Goal: Task Accomplishment & Management: Complete application form

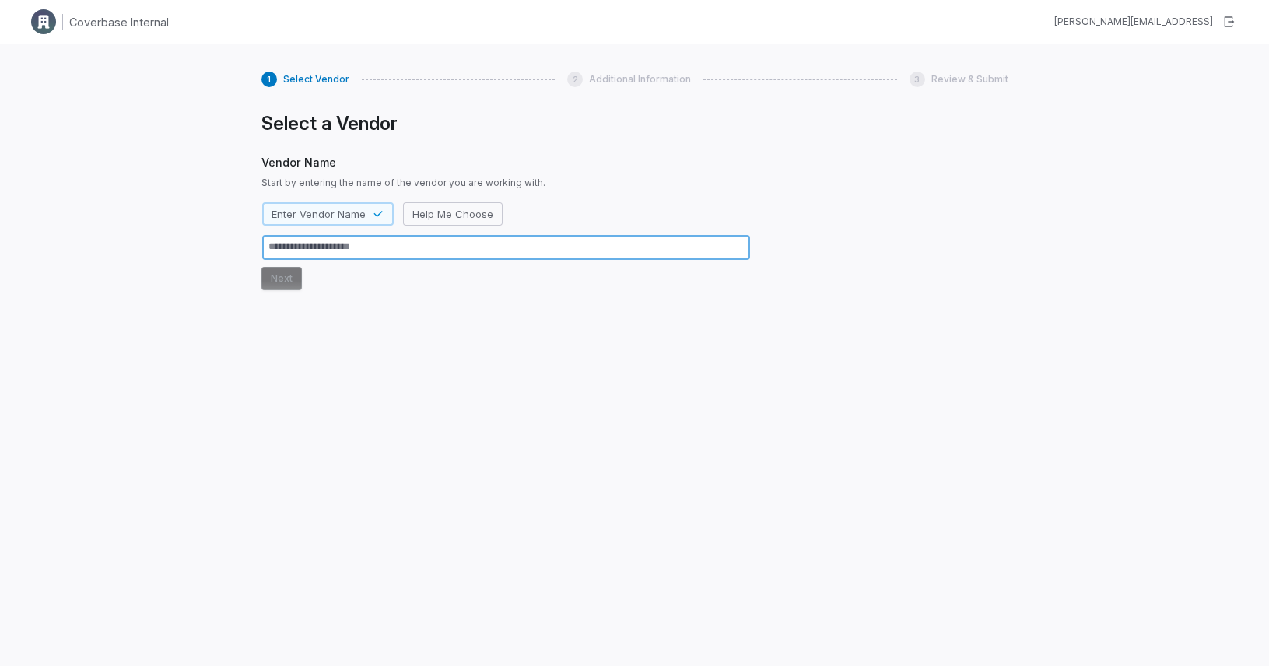
click at [429, 243] on textarea at bounding box center [506, 247] width 488 height 25
click at [340, 248] on textarea at bounding box center [506, 247] width 488 height 25
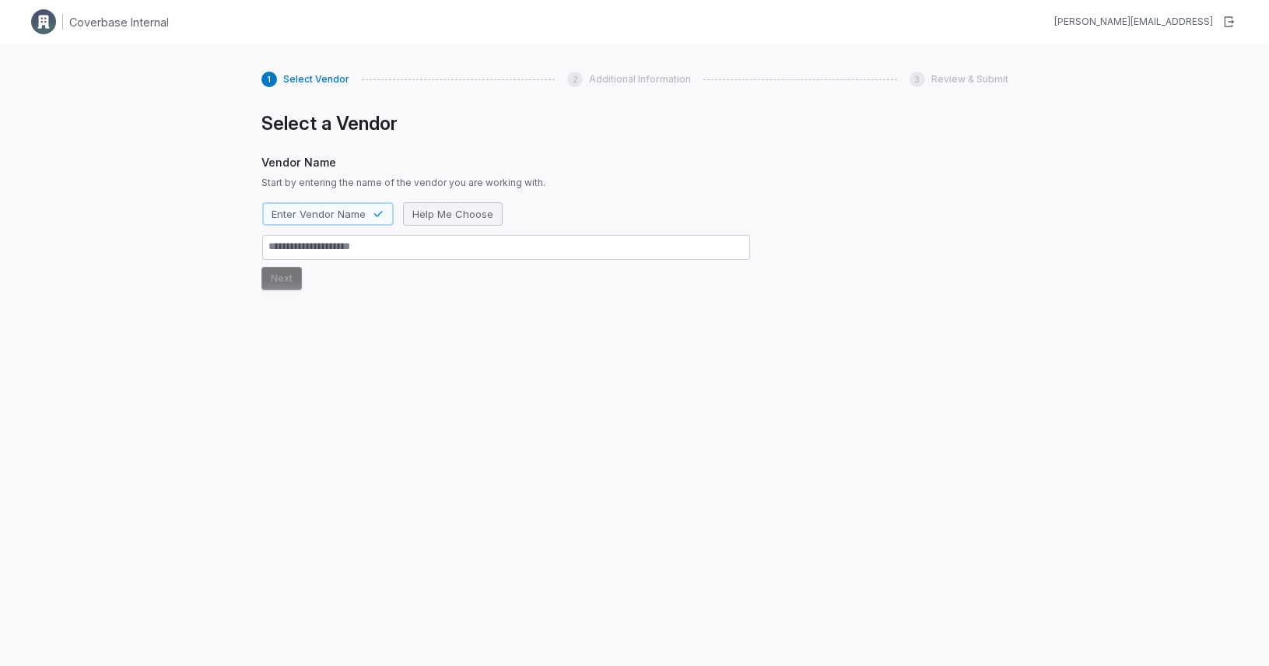
click at [448, 212] on span "Help Me Choose" at bounding box center [452, 214] width 81 height 14
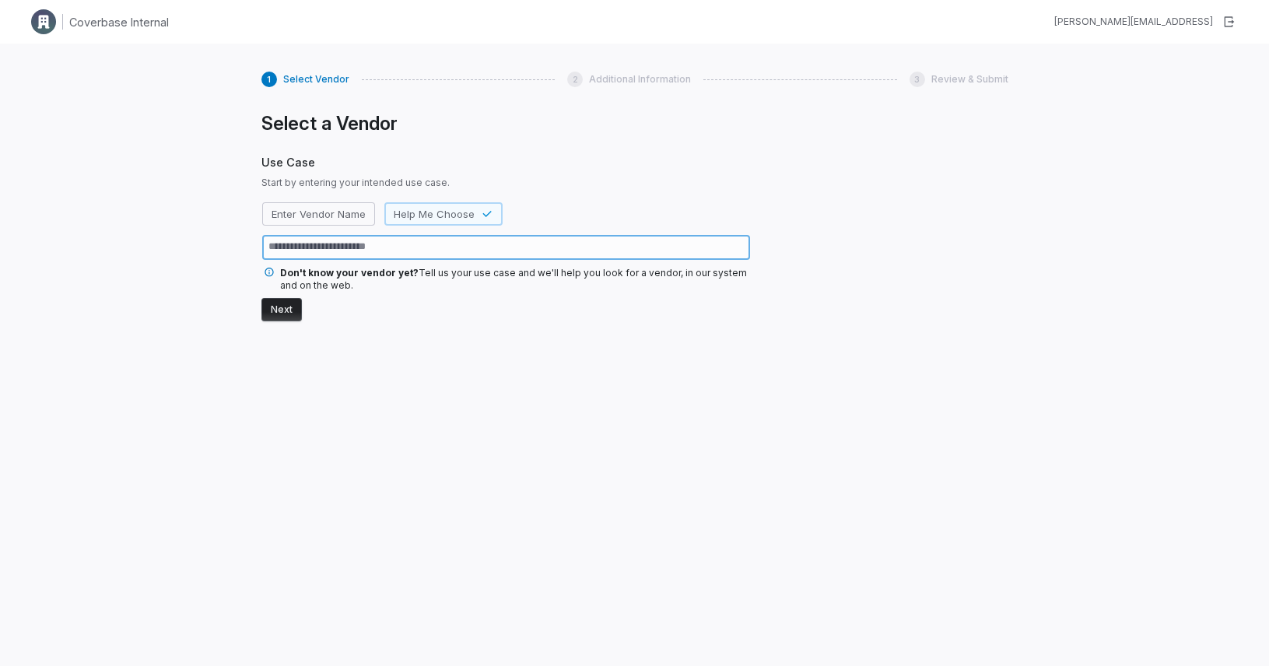
click at [420, 247] on textarea at bounding box center [506, 247] width 488 height 25
type textarea "*"
type textarea "**"
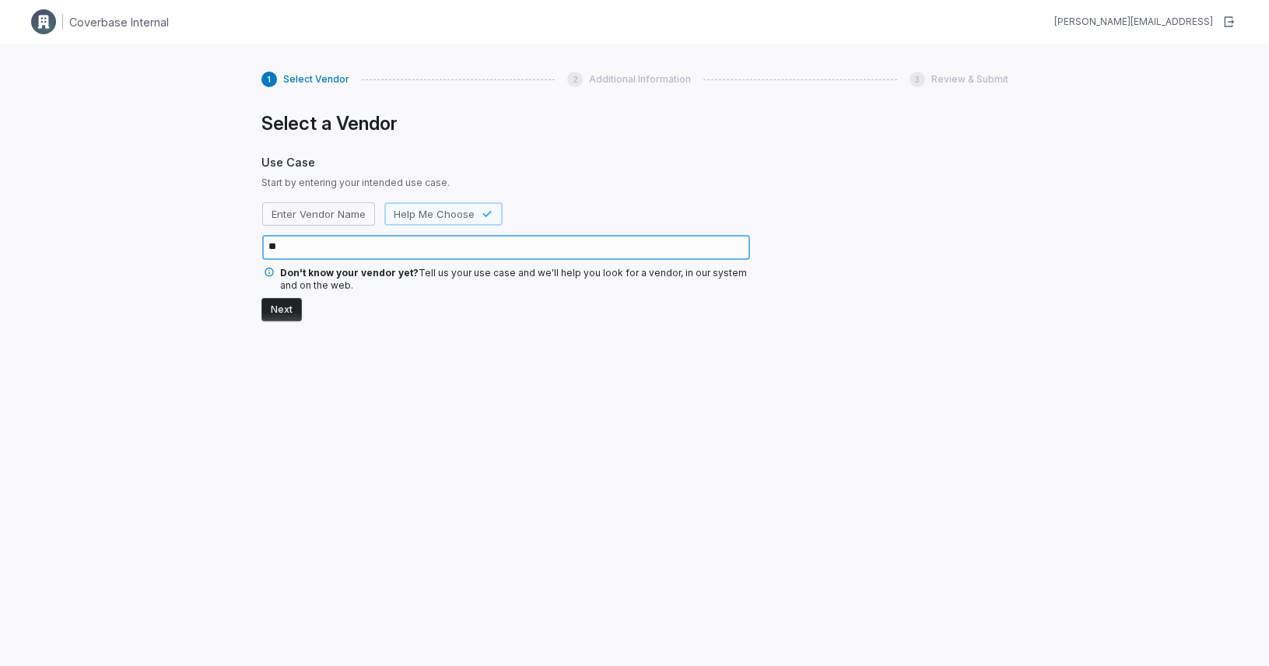
type textarea "*"
type textarea "***"
type textarea "*"
type textarea "****"
type textarea "*"
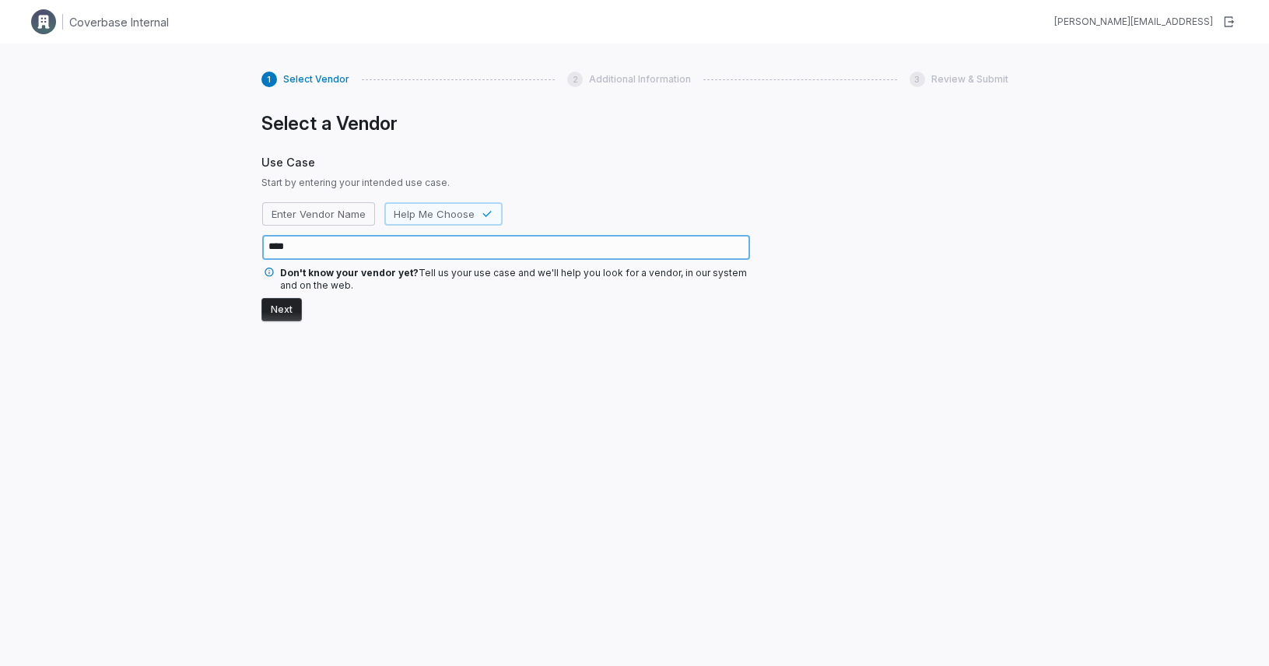
type textarea "*****"
type textarea "*"
type textarea "*****"
type textarea "*"
type textarea "*******"
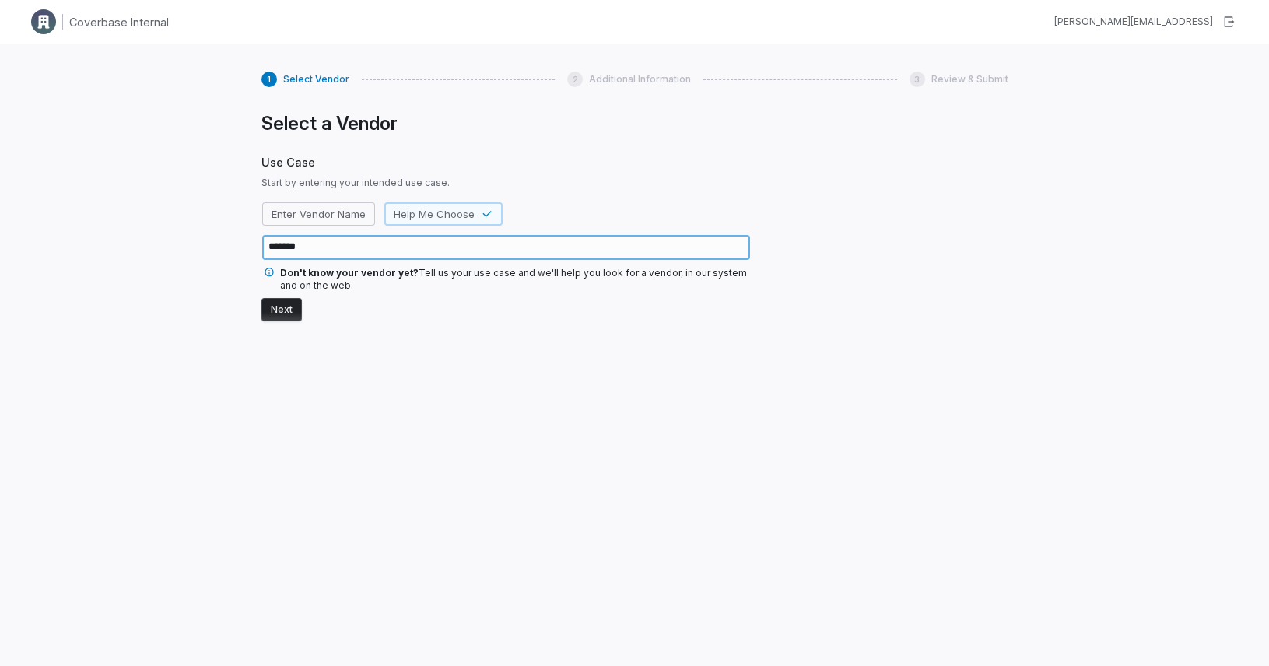
type textarea "*"
type textarea "********"
type textarea "*"
type textarea "*********"
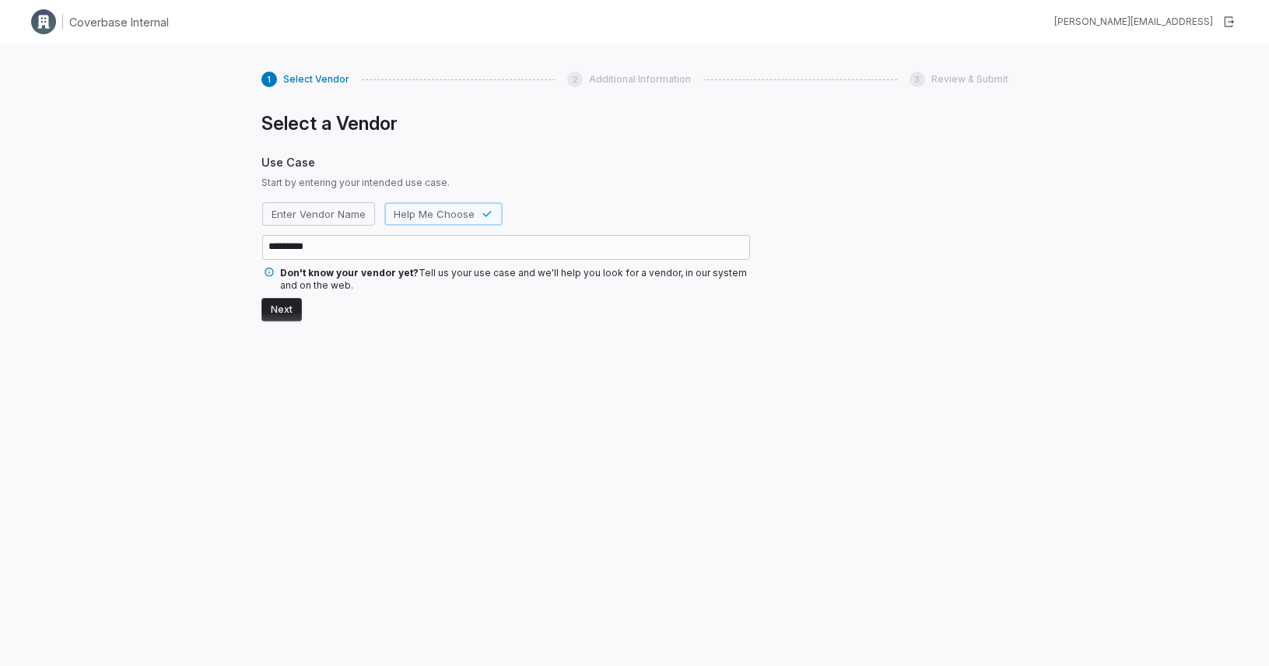
click at [285, 307] on button "Next" at bounding box center [282, 309] width 40 height 23
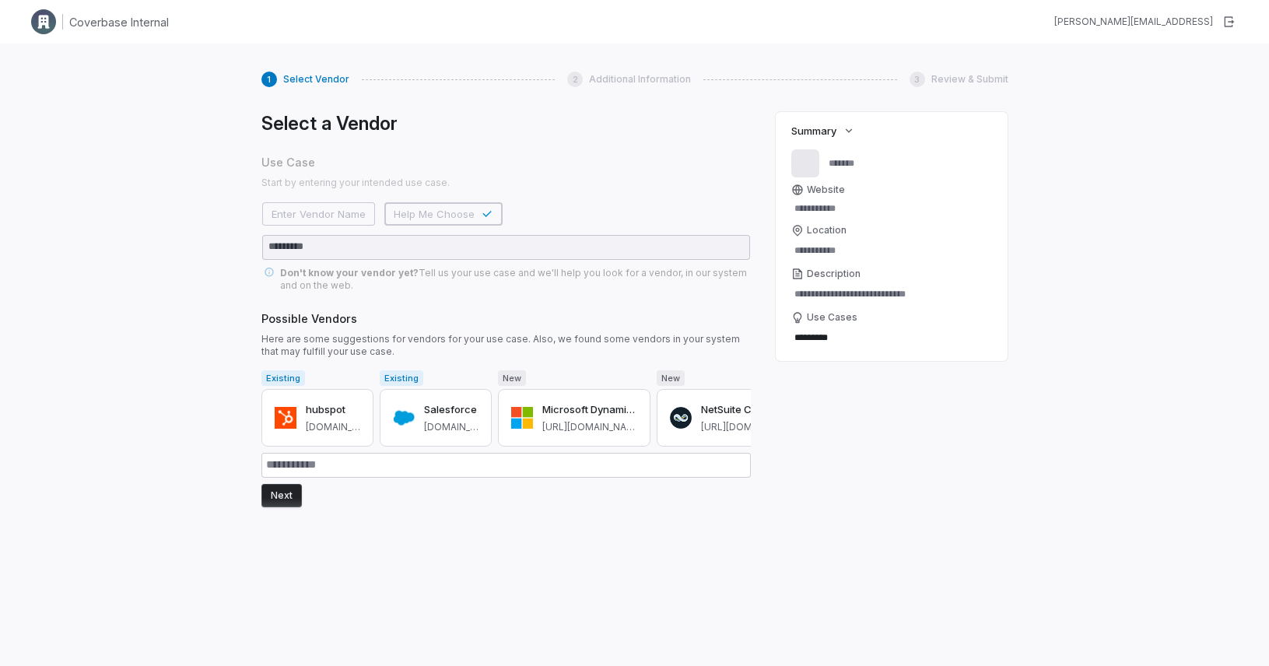
type textarea "*"
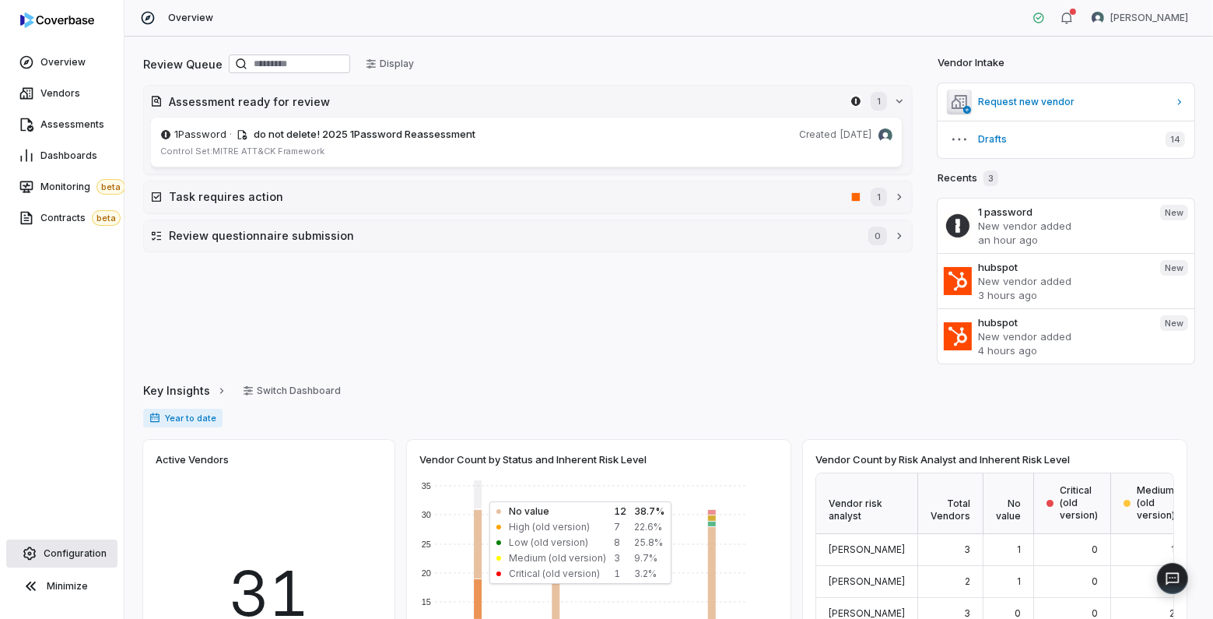
click at [57, 555] on span "Configuration" at bounding box center [75, 553] width 63 height 12
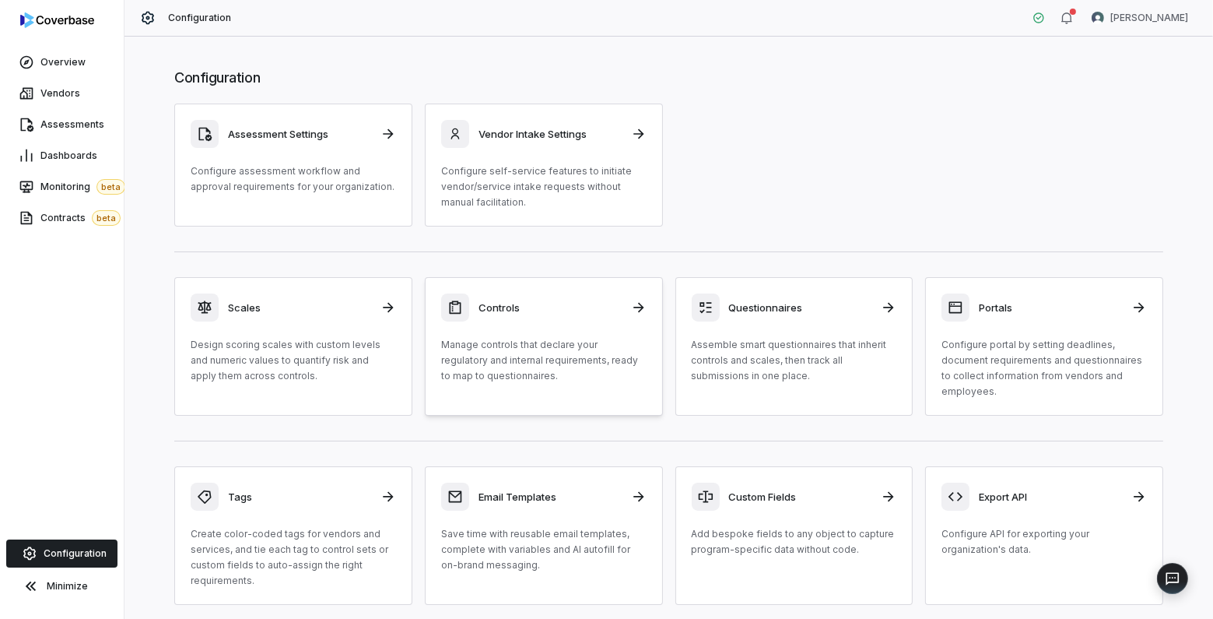
click at [514, 323] on div "Controls Manage controls that declare your regulatory and internal requirements…" at bounding box center [543, 338] width 205 height 90
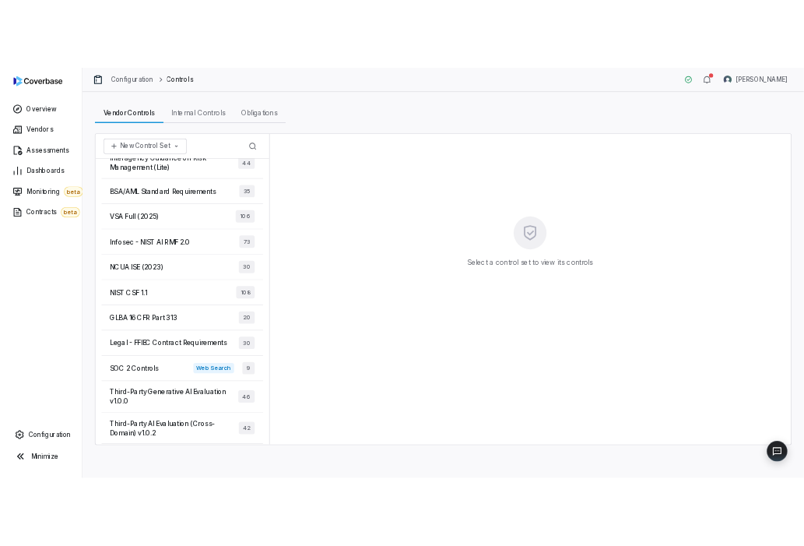
scroll to position [367, 0]
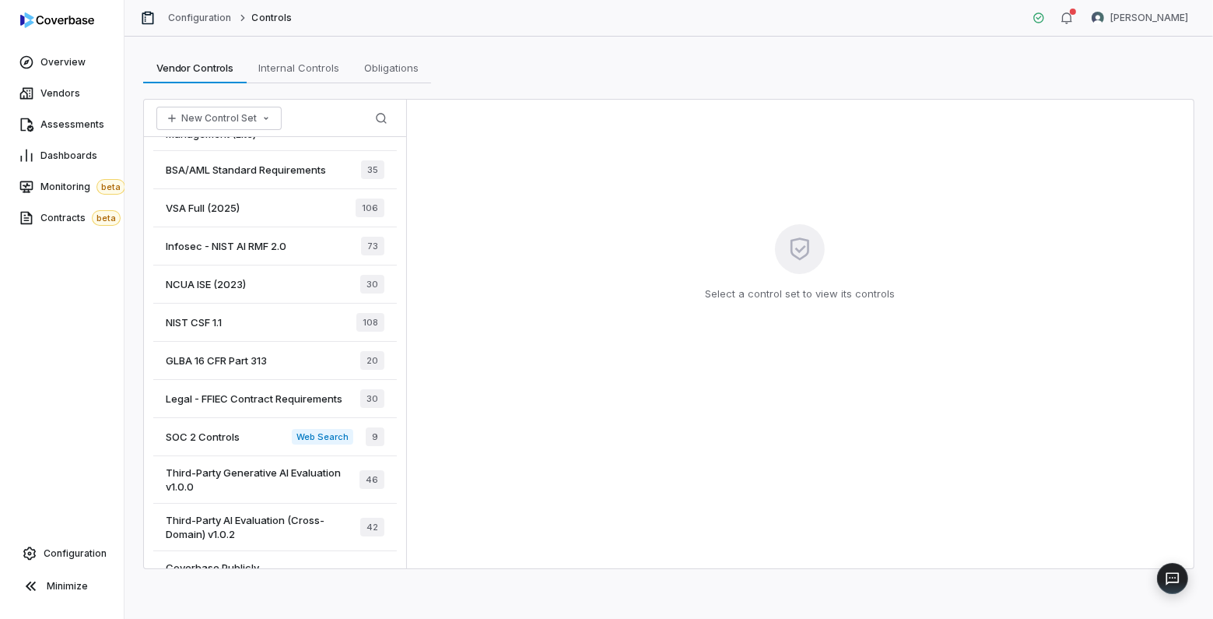
click at [190, 321] on span "NIST CSF 1.1" at bounding box center [194, 322] width 56 height 14
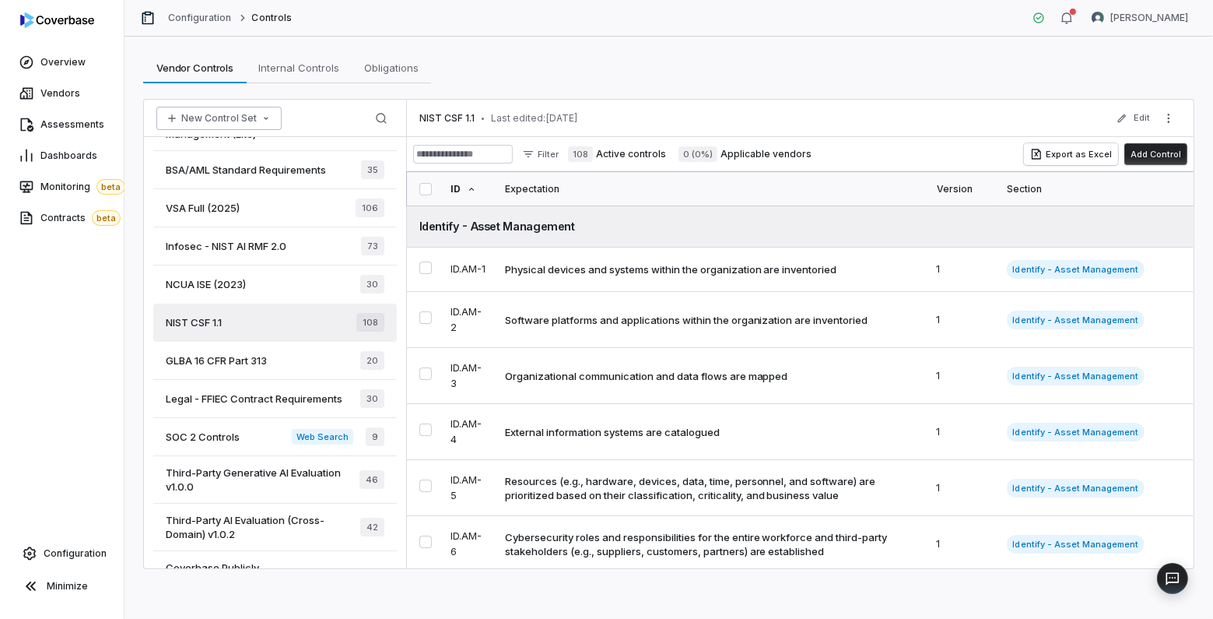
click at [195, 118] on button "New Control Set" at bounding box center [218, 118] width 125 height 23
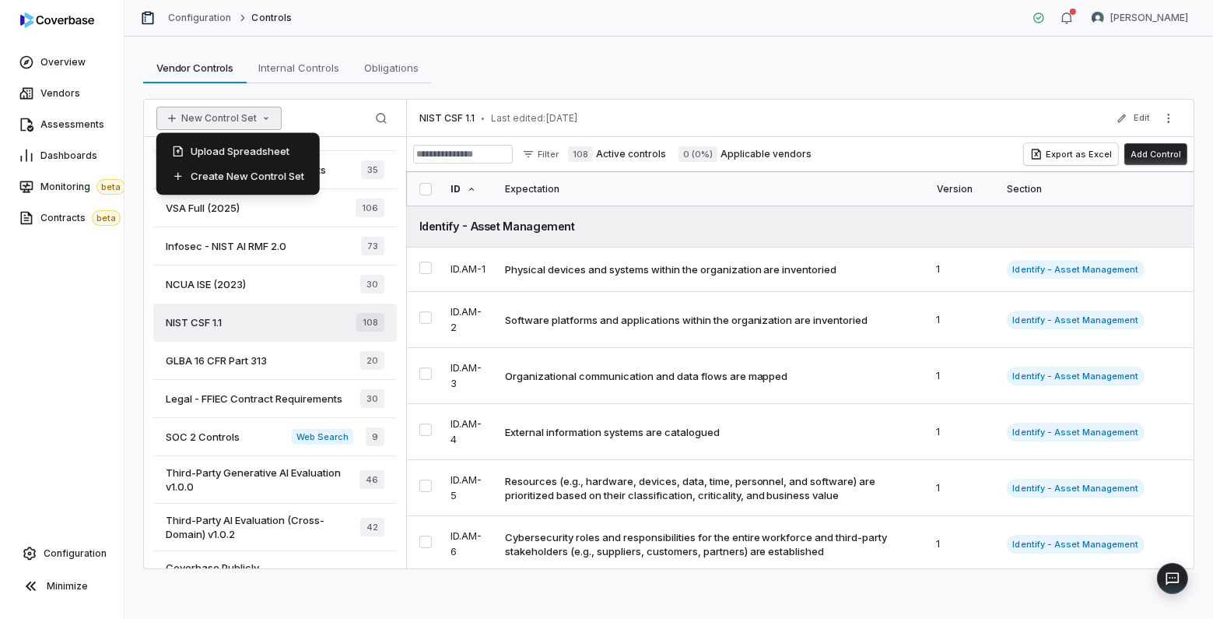
click at [671, 65] on div "Vendor Controls Vendor Controls Internal Controls Internal Controls Obligations…" at bounding box center [668, 67] width 1051 height 31
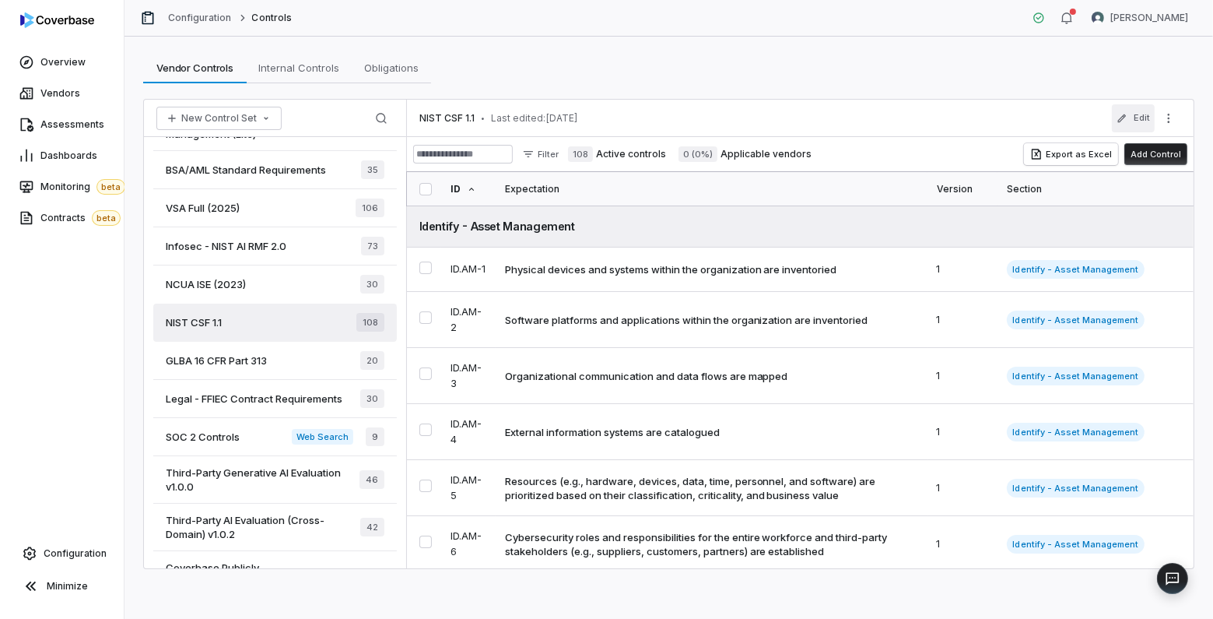
click at [935, 123] on button "Edit" at bounding box center [1133, 118] width 43 height 28
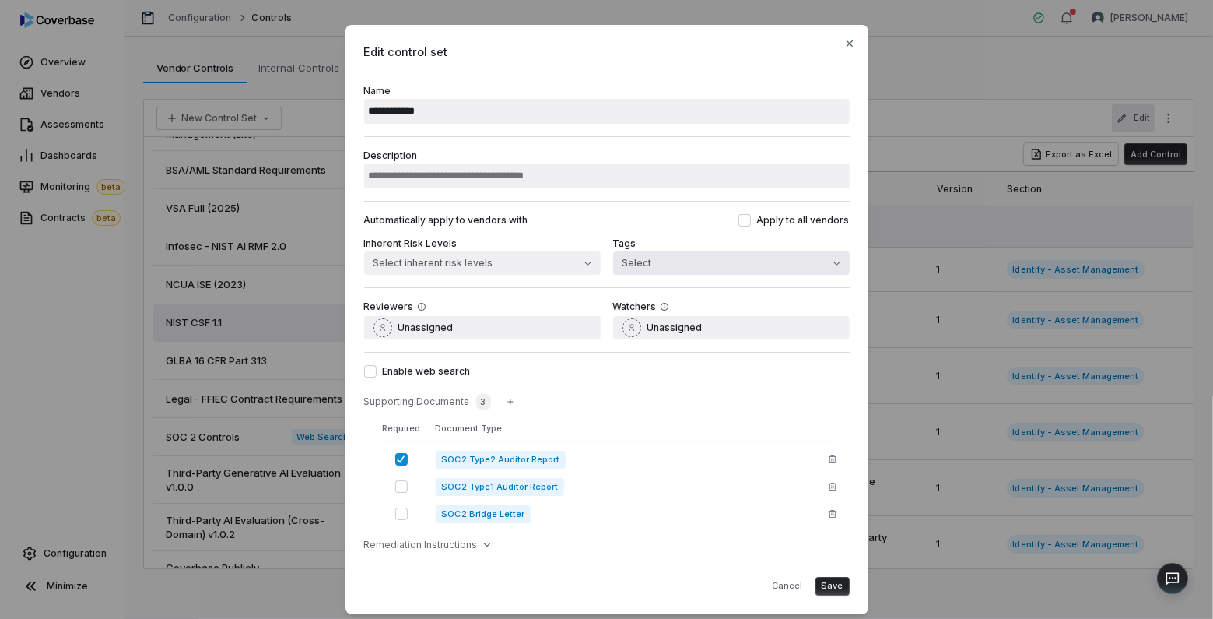
click at [734, 262] on button "Select" at bounding box center [731, 262] width 237 height 23
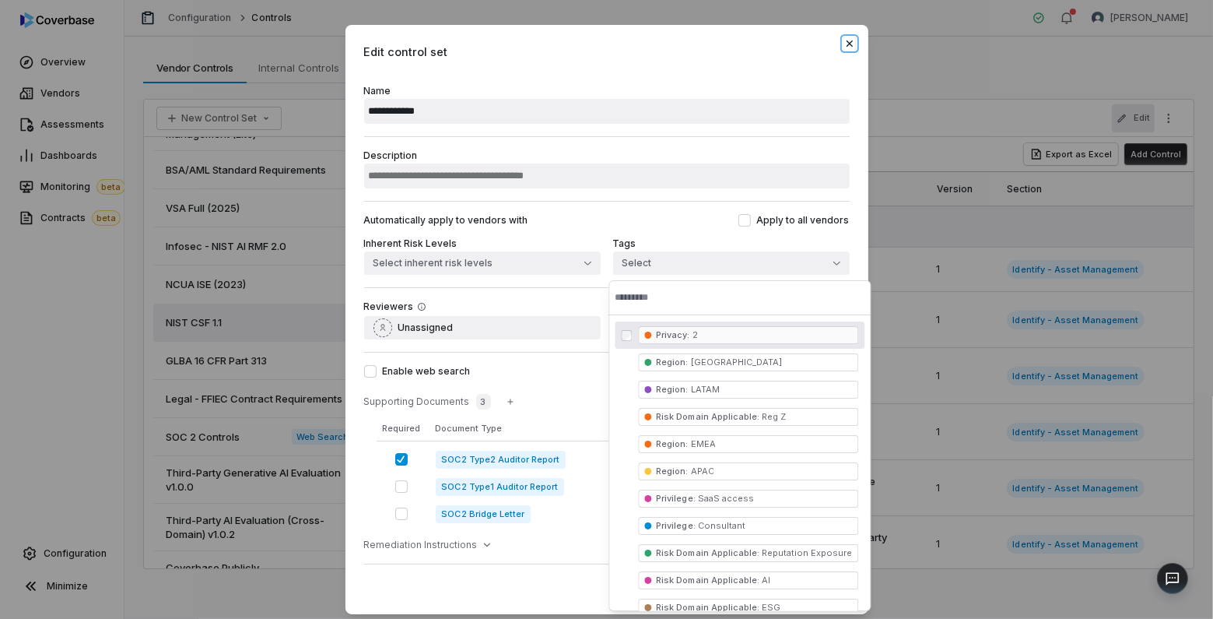
click at [845, 45] on icon "button" at bounding box center [850, 43] width 12 height 12
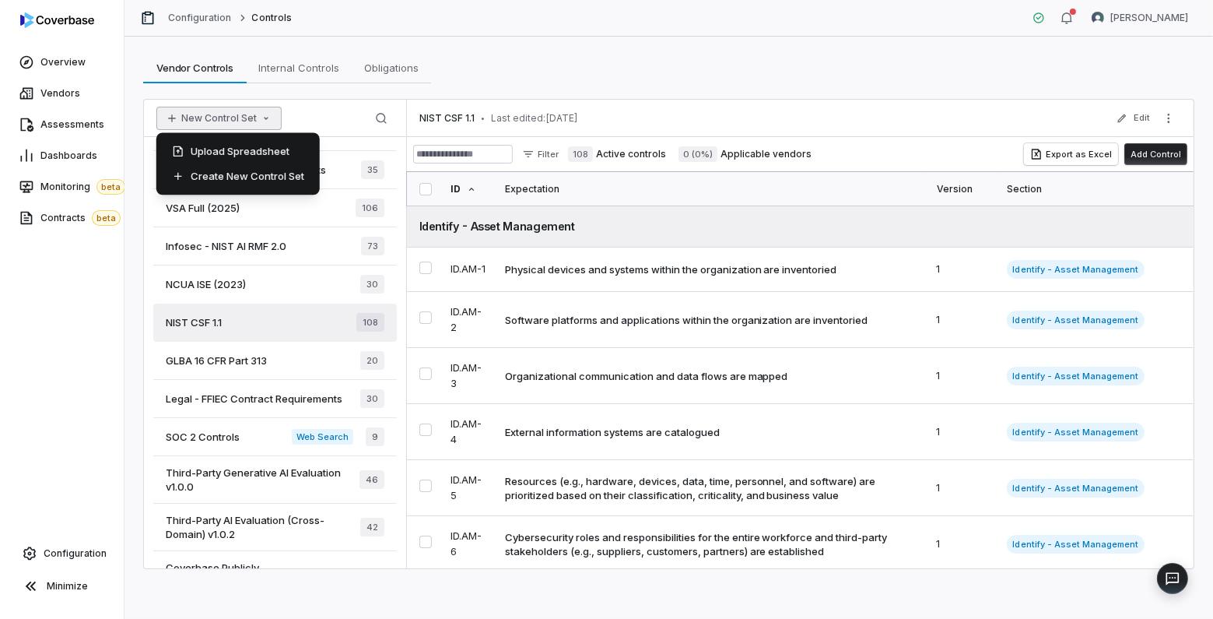
click at [212, 119] on button "New Control Set" at bounding box center [218, 118] width 125 height 23
click at [233, 179] on div "Create New Control Set" at bounding box center [238, 175] width 151 height 25
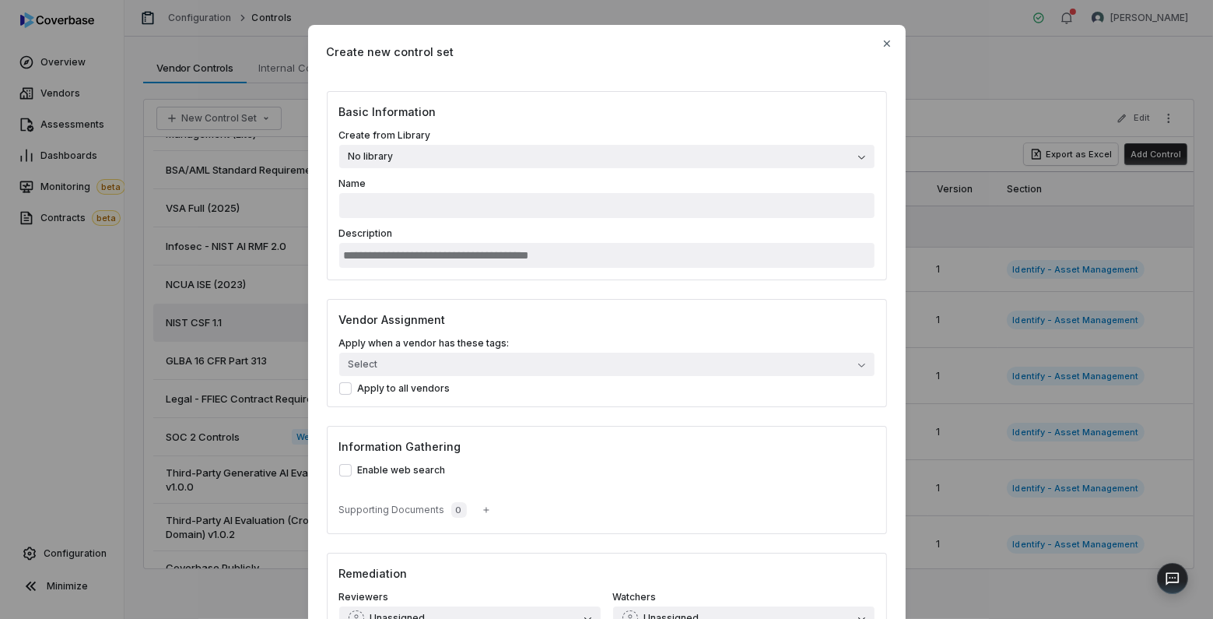
click at [425, 153] on button "No library" at bounding box center [606, 156] width 535 height 23
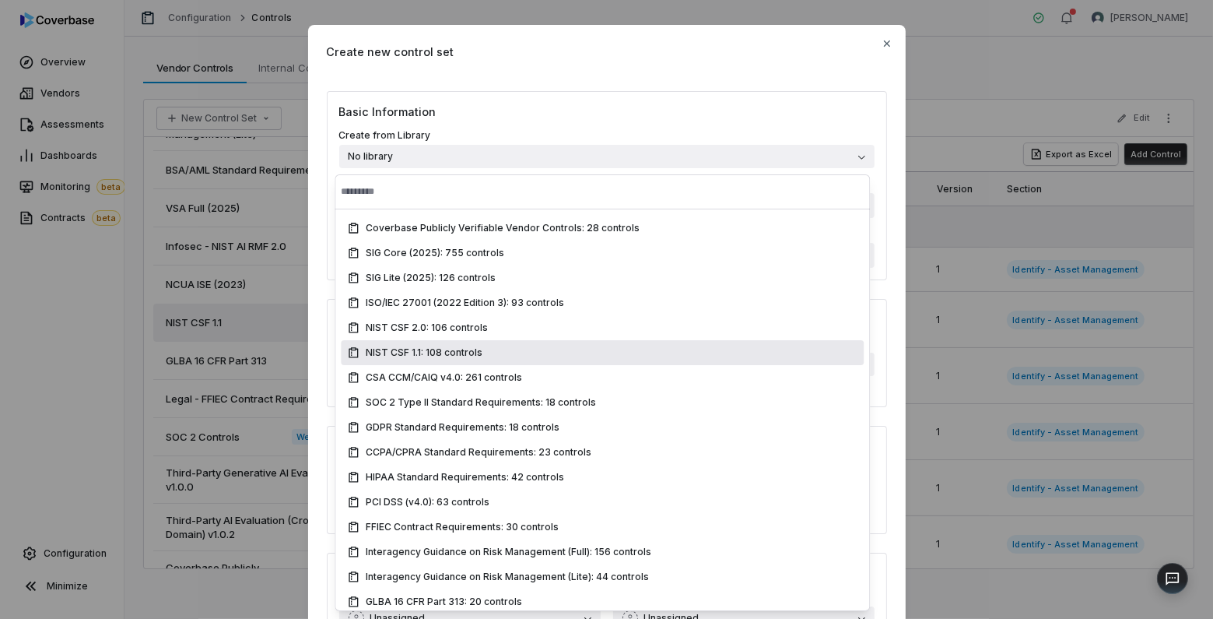
click at [460, 355] on span "NIST CSF 1.1: 108 controls" at bounding box center [424, 352] width 117 height 12
type input "**********"
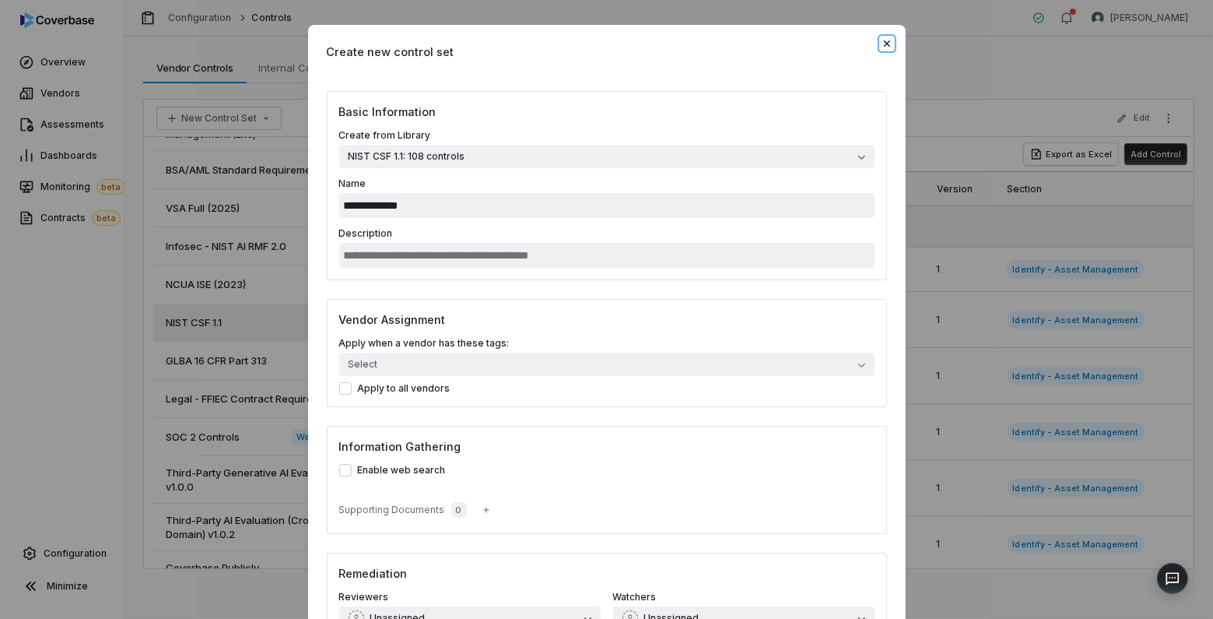
click at [881, 40] on icon "button" at bounding box center [887, 43] width 12 height 12
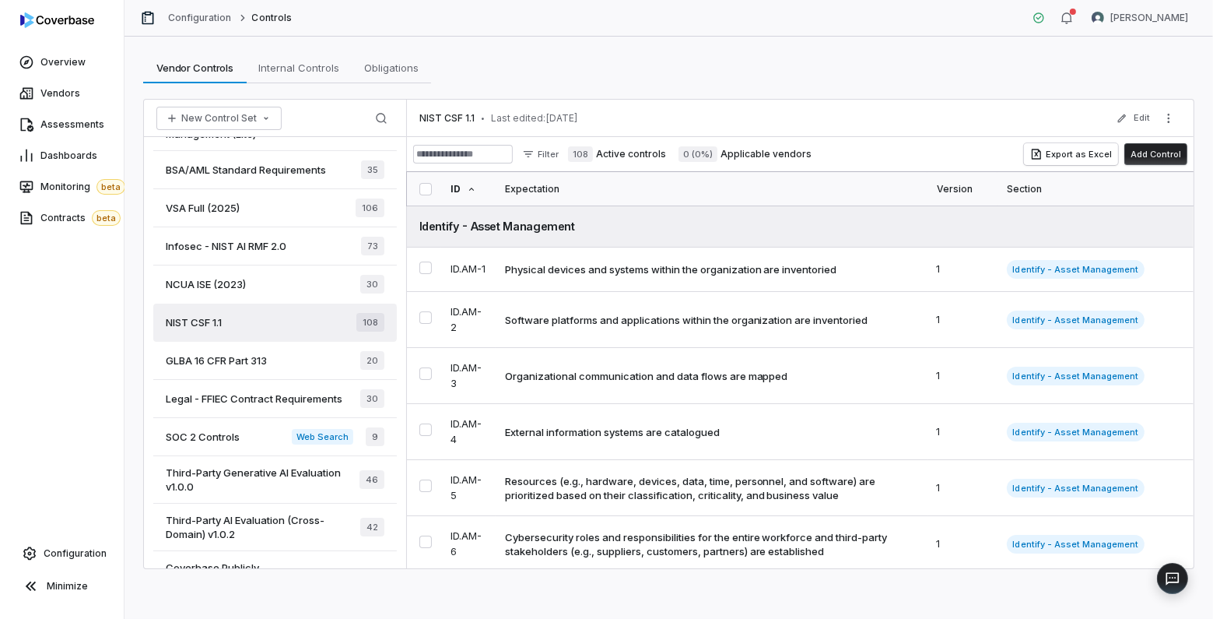
click at [935, 150] on button "Add Control" at bounding box center [1156, 154] width 63 height 22
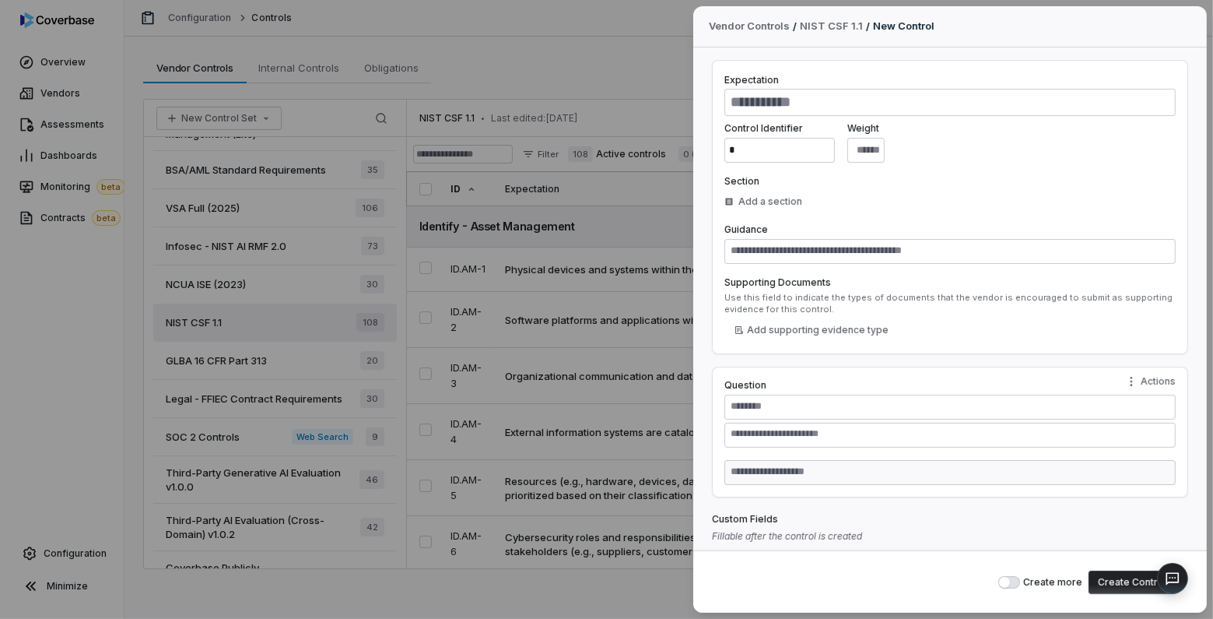
type textarea "*"
drag, startPoint x: 812, startPoint y: 144, endPoint x: 706, endPoint y: 156, distance: 106.5
click at [706, 156] on div "Expectation Control Identifier * Weight * Section Add a section Guidance Suppor…" at bounding box center [950, 299] width 514 height 504
drag, startPoint x: 885, startPoint y: 148, endPoint x: 932, endPoint y: 150, distance: 46.8
click at [932, 150] on div "Control Identifier * Weight *" at bounding box center [950, 142] width 451 height 40
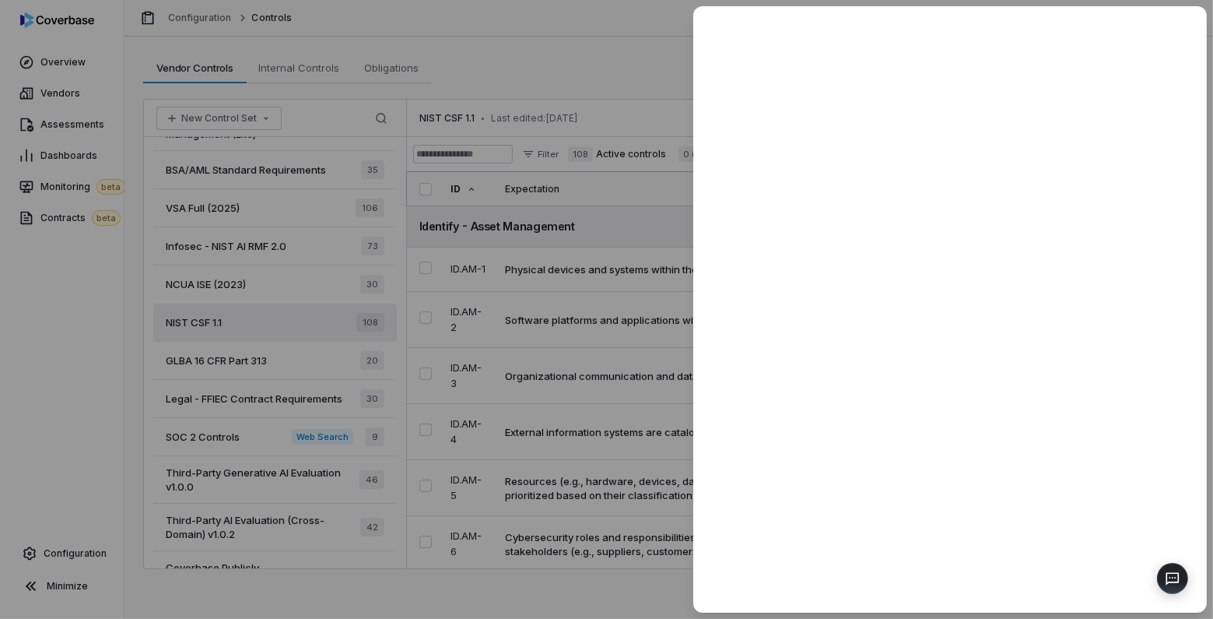
click at [667, 83] on div at bounding box center [606, 309] width 1213 height 619
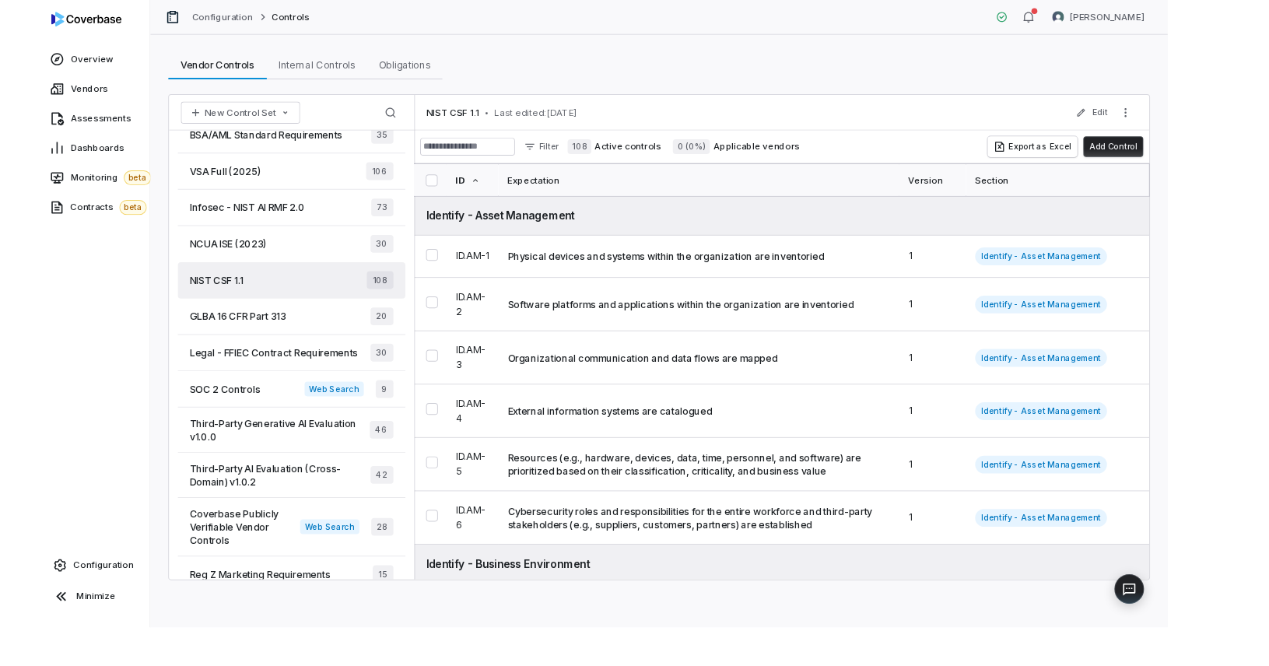
scroll to position [367, 0]
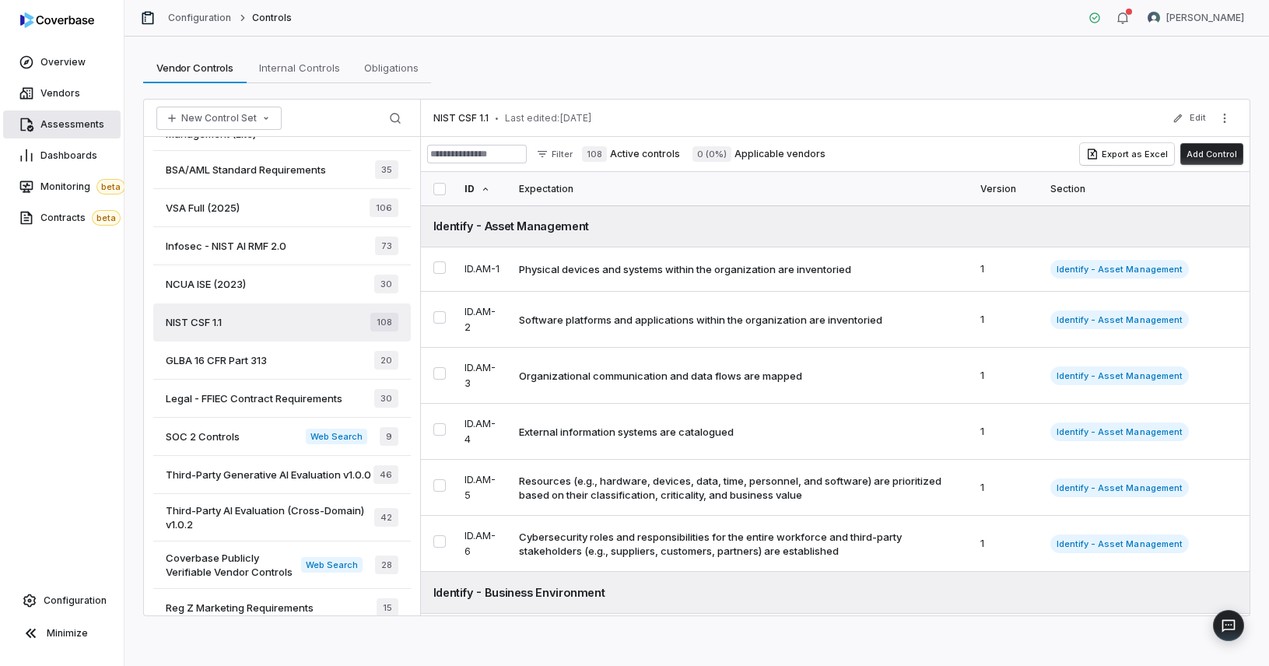
click at [91, 125] on span "Assessments" at bounding box center [72, 124] width 64 height 12
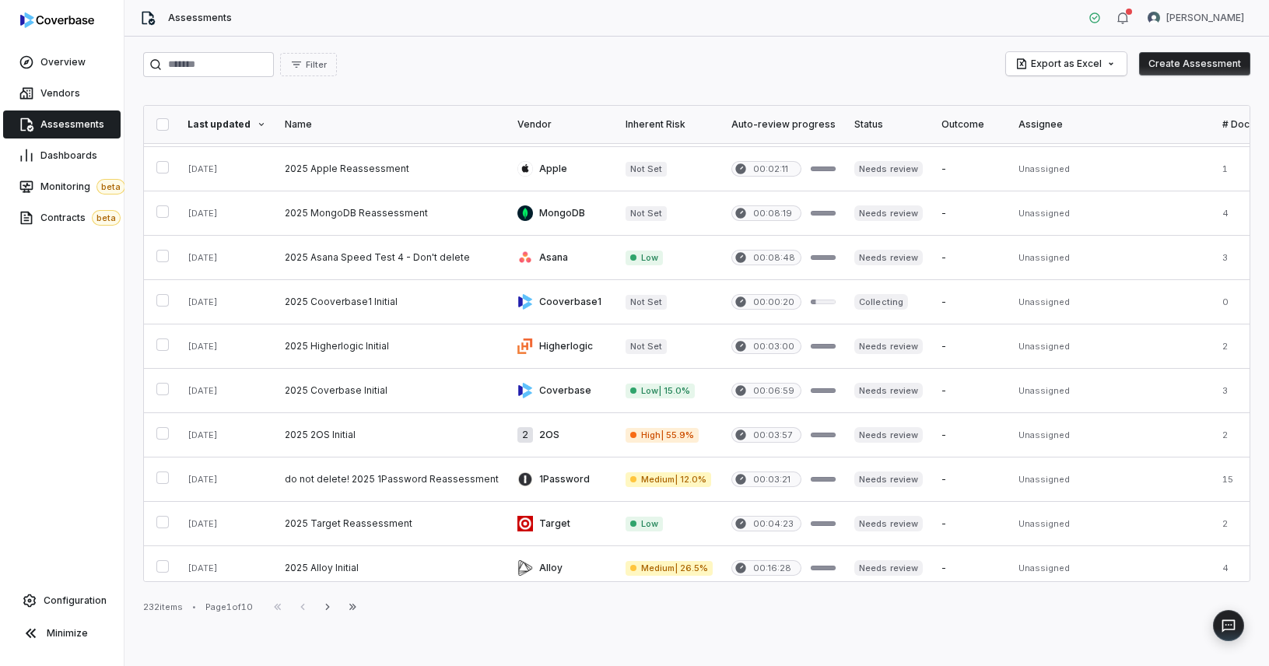
scroll to position [679, 0]
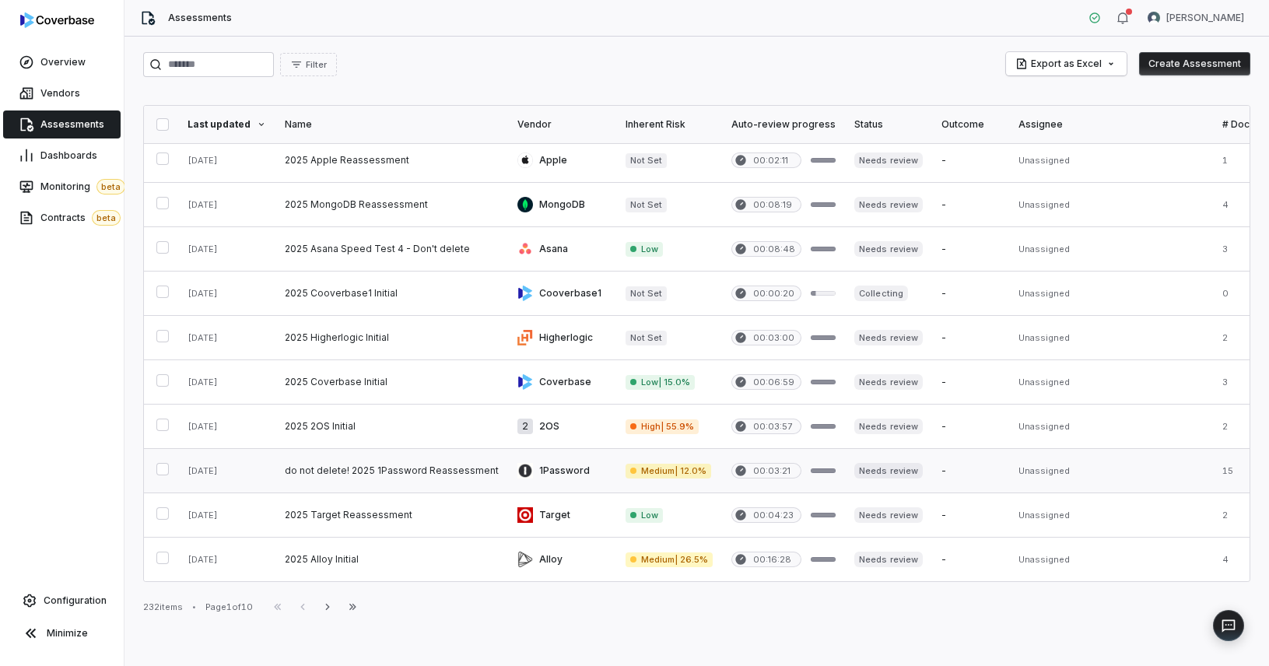
click at [399, 458] on link at bounding box center [392, 471] width 233 height 44
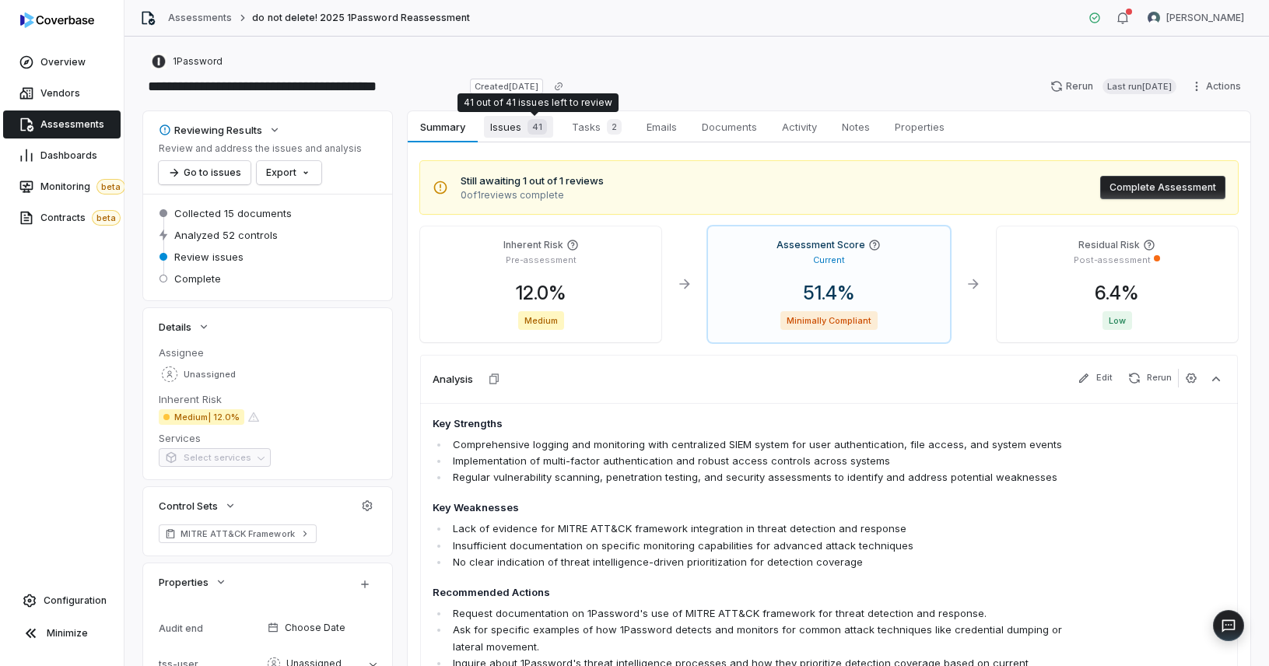
click at [528, 129] on span "41" at bounding box center [537, 127] width 19 height 16
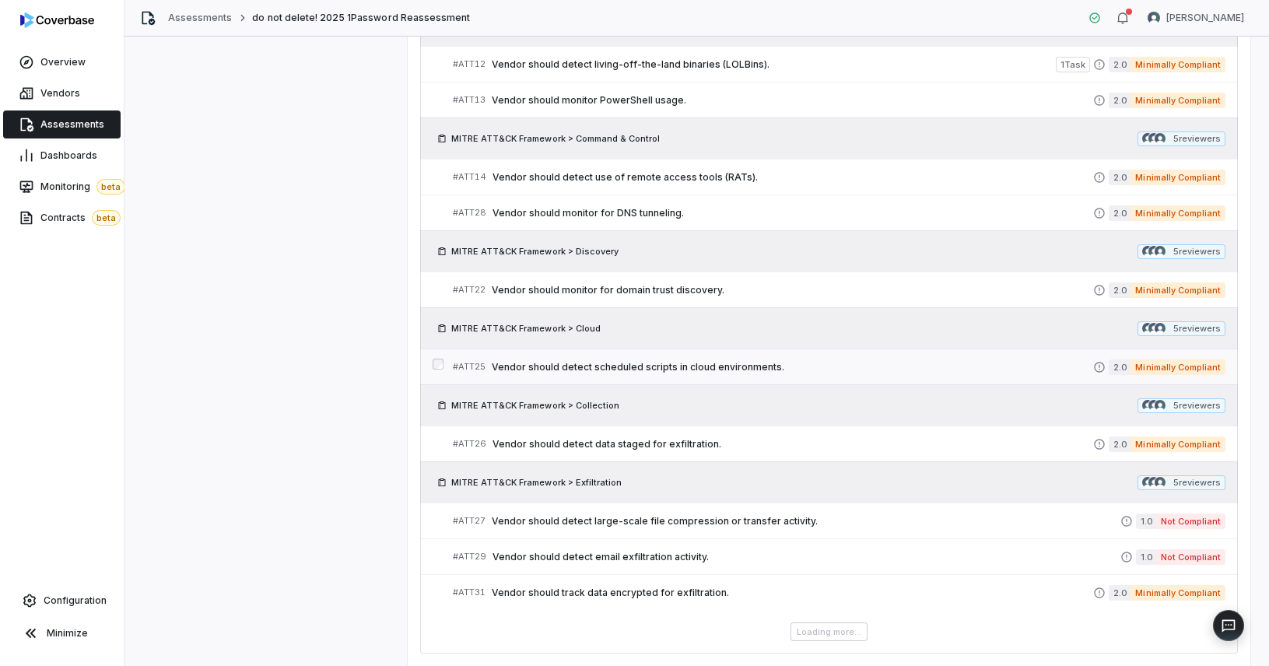
scroll to position [1290, 0]
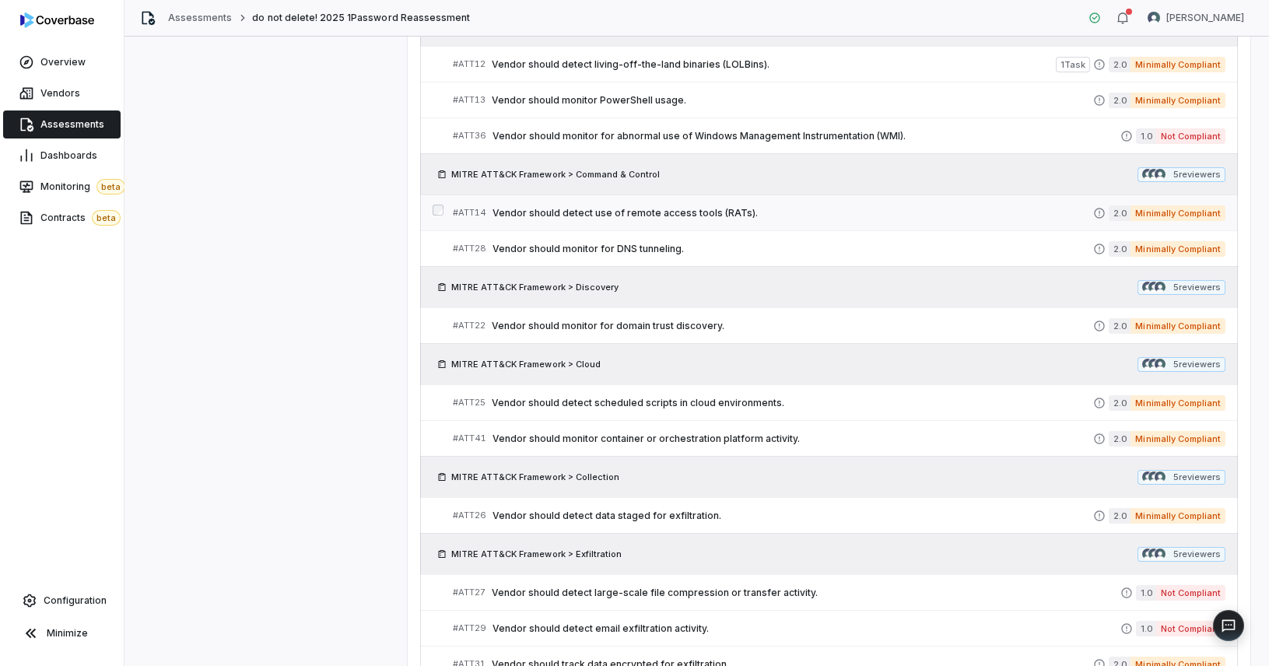
click at [538, 215] on span "Vendor should detect use of remote access tools (RATs)." at bounding box center [793, 213] width 601 height 12
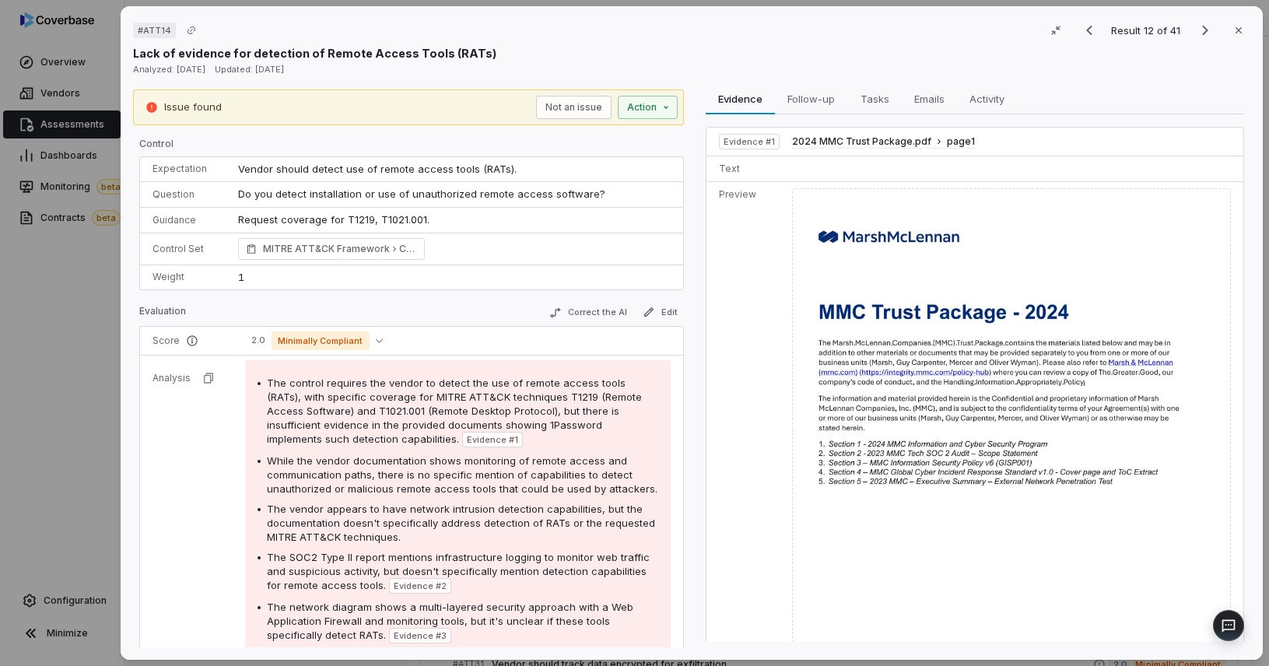
scroll to position [26, 0]
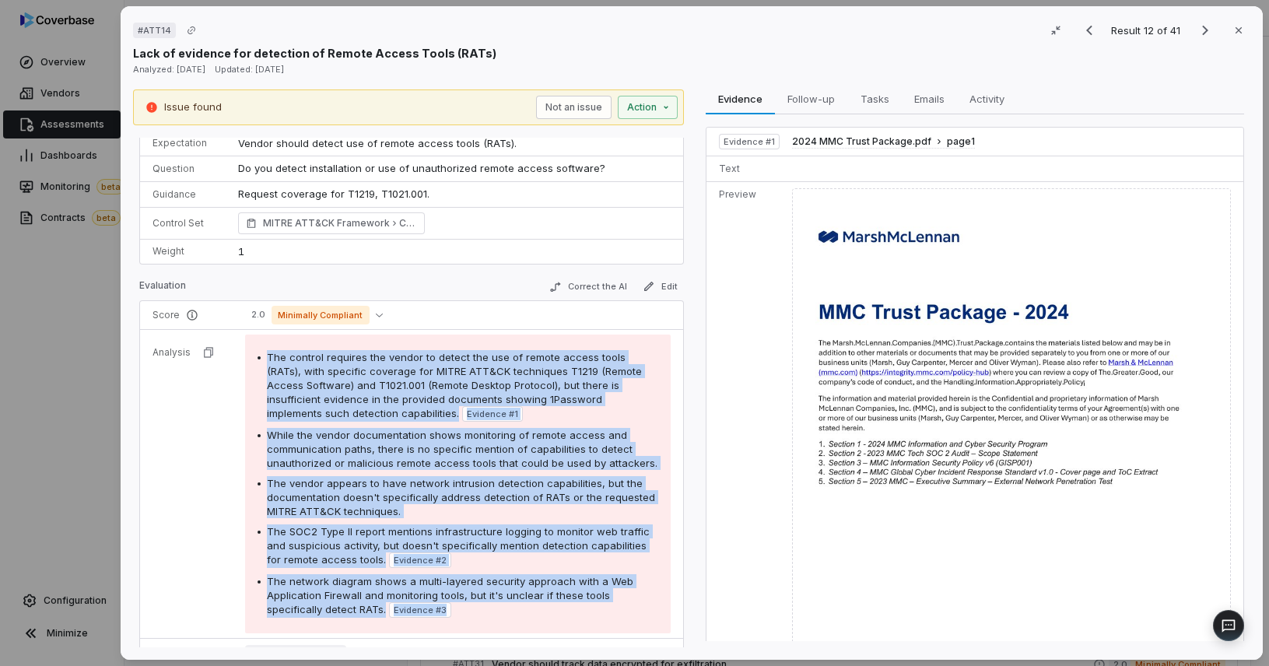
drag, startPoint x: 261, startPoint y: 355, endPoint x: 569, endPoint y: 620, distance: 406.2
click at [569, 626] on div "The control requires the vendor to detect the use of remote access tools (RATs)…" at bounding box center [458, 484] width 426 height 299
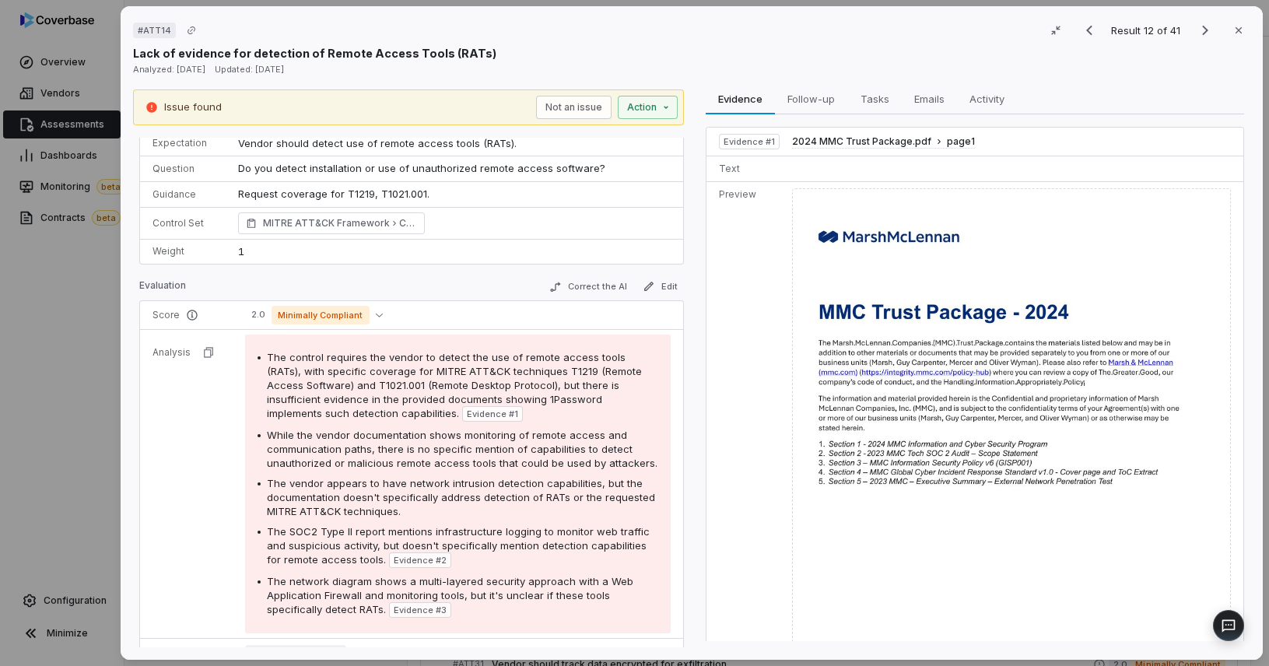
click at [570, 587] on div "The network diagram shows a multi-layered security approach with a Web Applicat…" at bounding box center [462, 596] width 391 height 44
click at [935, 20] on button "Close" at bounding box center [1239, 30] width 33 height 33
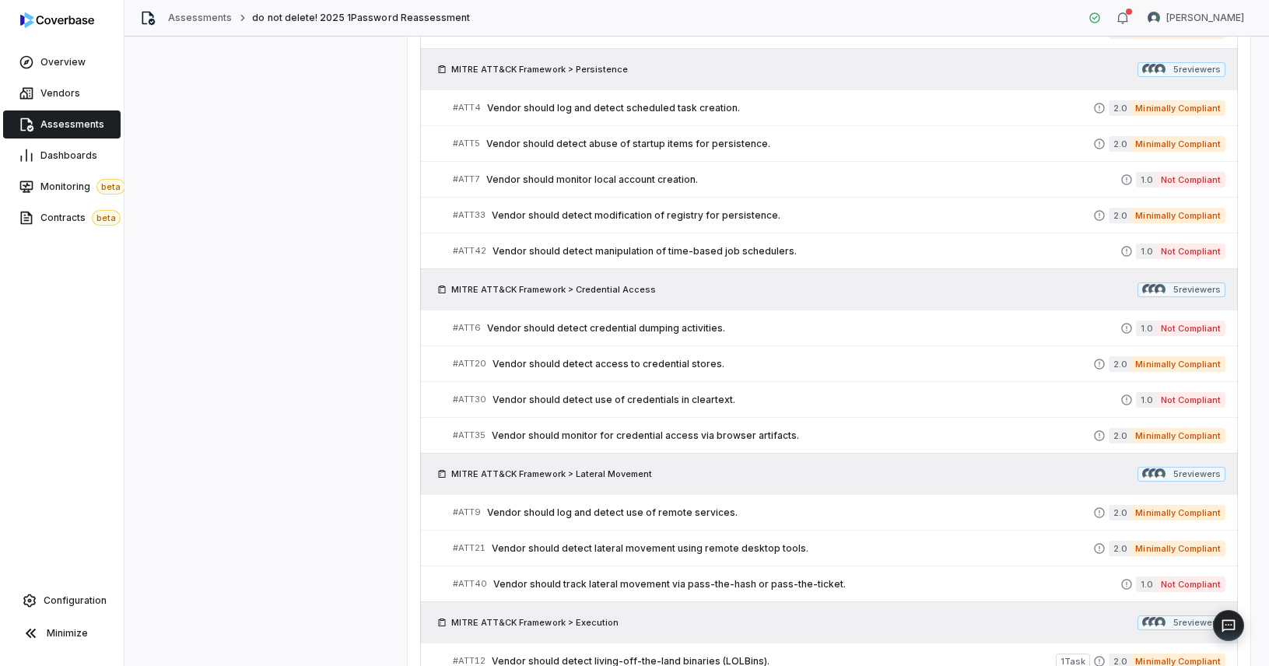
scroll to position [555, 0]
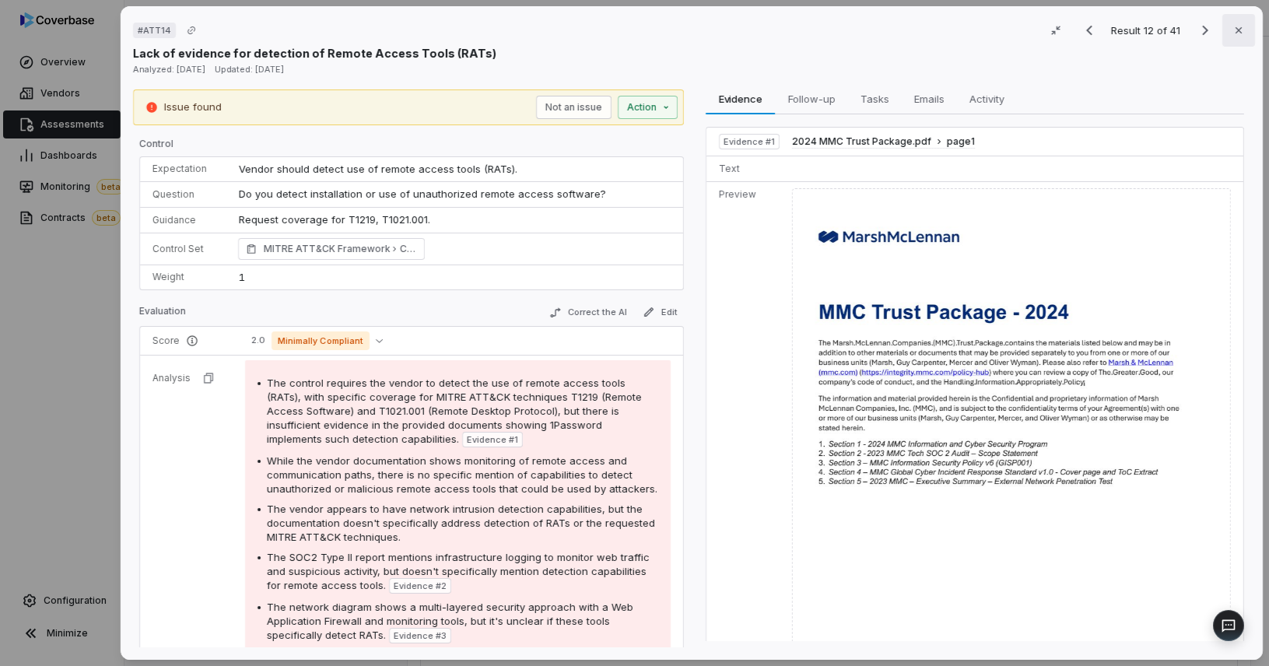
click at [935, 35] on icon "button" at bounding box center [1239, 30] width 12 height 12
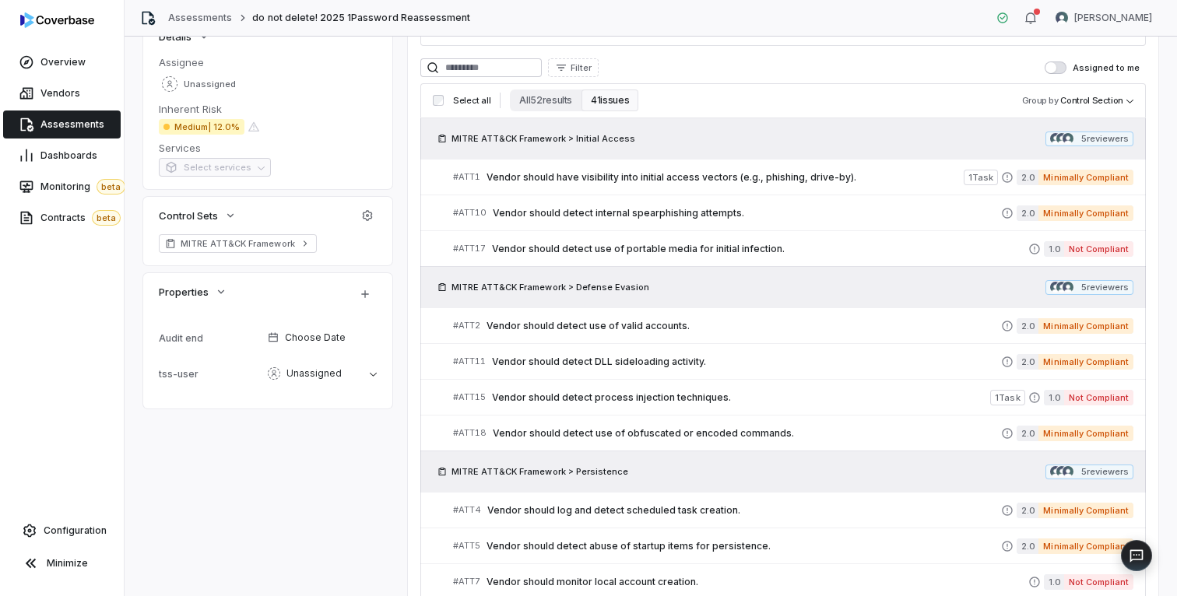
scroll to position [310, 0]
